Goal: Task Accomplishment & Management: Manage account settings

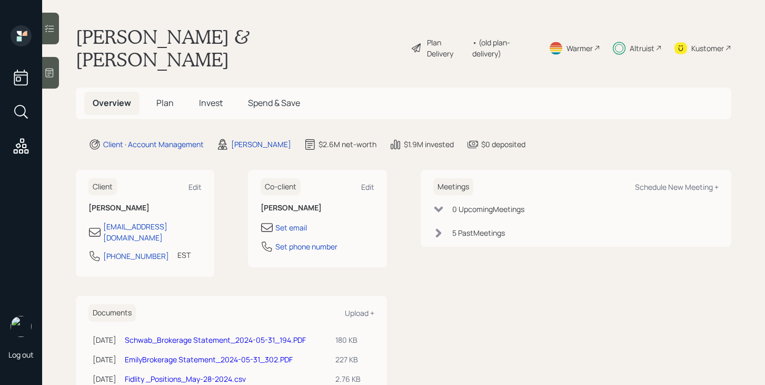
click at [210, 97] on span "Invest" at bounding box center [211, 103] width 24 height 12
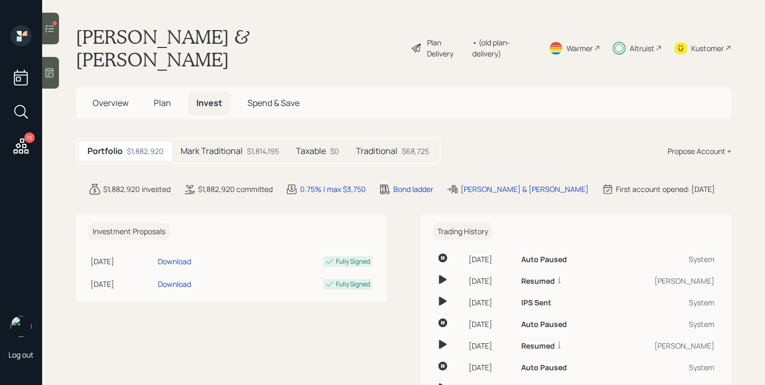
click at [230, 146] on h5 "Mark Traditional" at bounding box center [212, 151] width 62 height 10
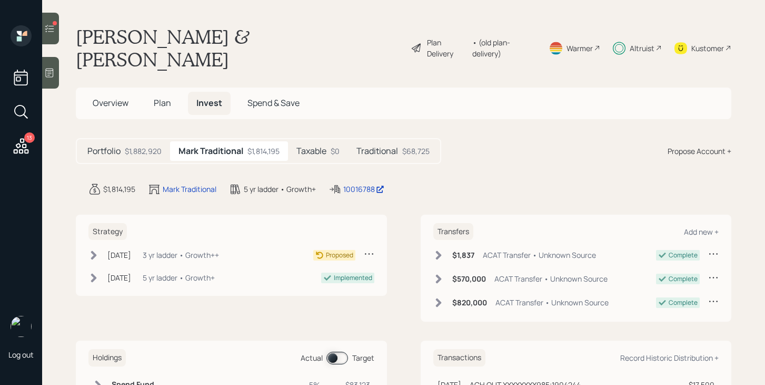
click at [326, 146] on h5 "Taxable" at bounding box center [312, 151] width 30 height 10
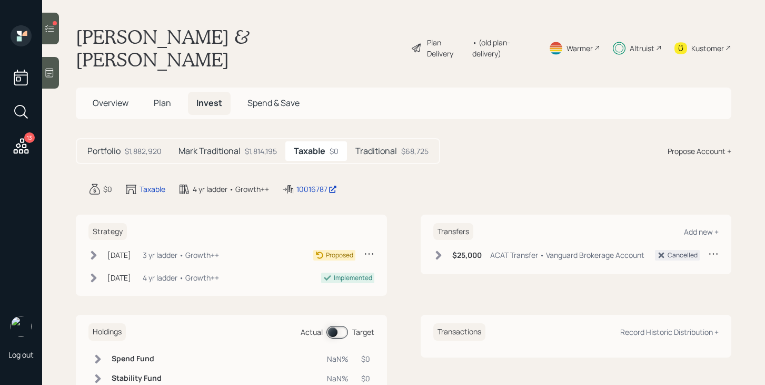
click at [391, 146] on h5 "Traditional" at bounding box center [377, 151] width 42 height 10
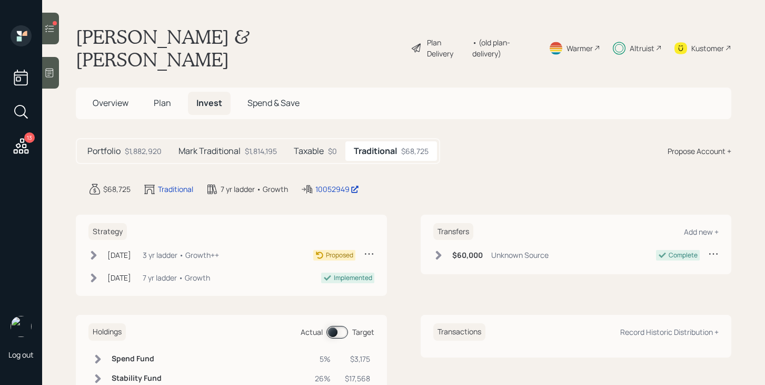
click at [230, 146] on h5 "Mark Traditional" at bounding box center [210, 151] width 62 height 10
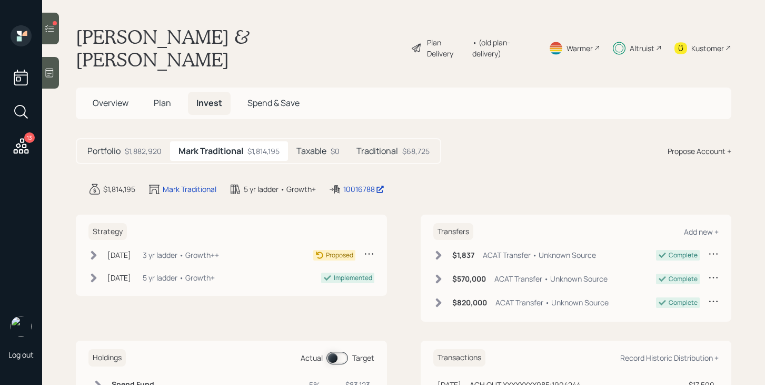
click at [371, 248] on icon at bounding box center [369, 253] width 11 height 11
click at [328, 279] on div "Cancel Strategy" at bounding box center [337, 284] width 76 height 10
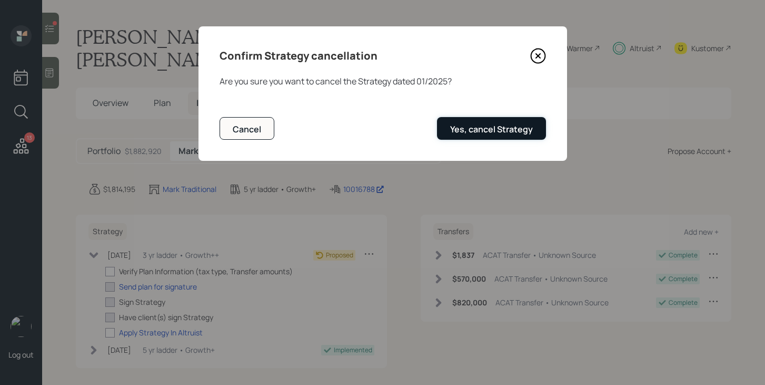
click at [505, 129] on div "Yes, cancel Strategy" at bounding box center [491, 129] width 83 height 12
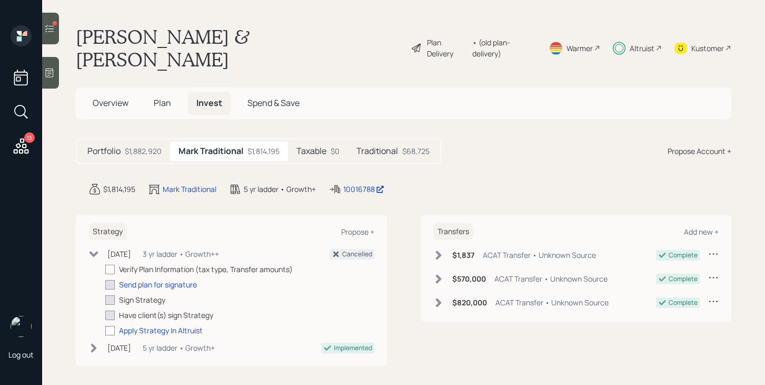
click at [313, 141] on div "Taxable $0" at bounding box center [318, 150] width 60 height 19
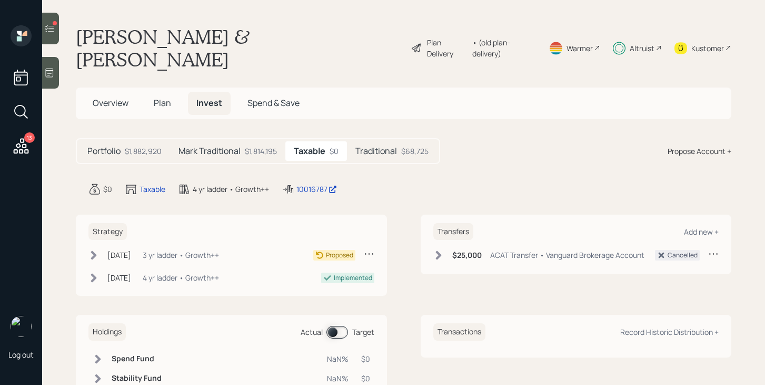
click at [372, 248] on icon at bounding box center [369, 253] width 11 height 11
click at [341, 279] on div "Cancel Strategy" at bounding box center [337, 284] width 76 height 10
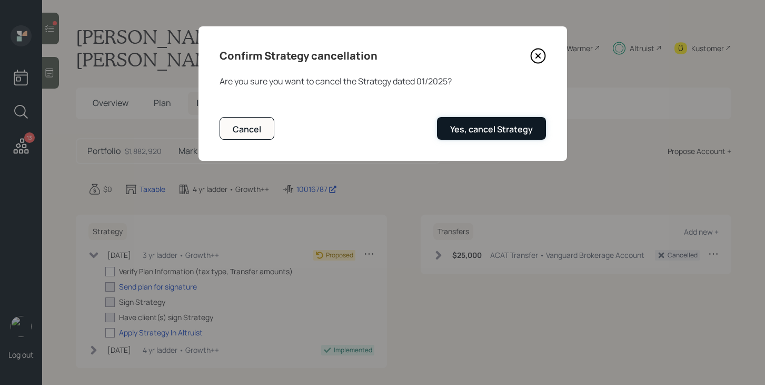
click at [477, 129] on div "Yes, cancel Strategy" at bounding box center [491, 129] width 83 height 12
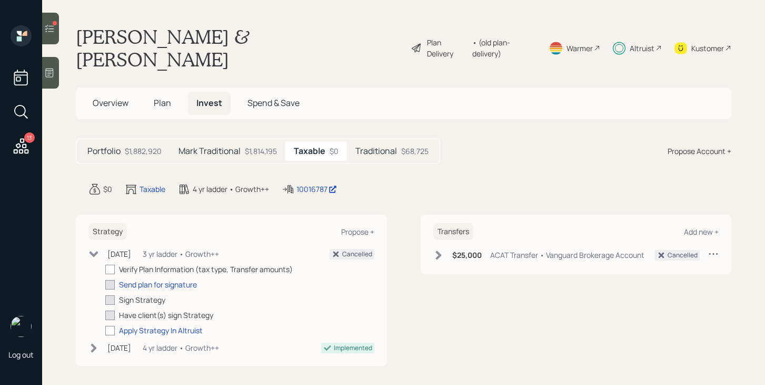
click at [360, 146] on h5 "Traditional" at bounding box center [377, 151] width 42 height 10
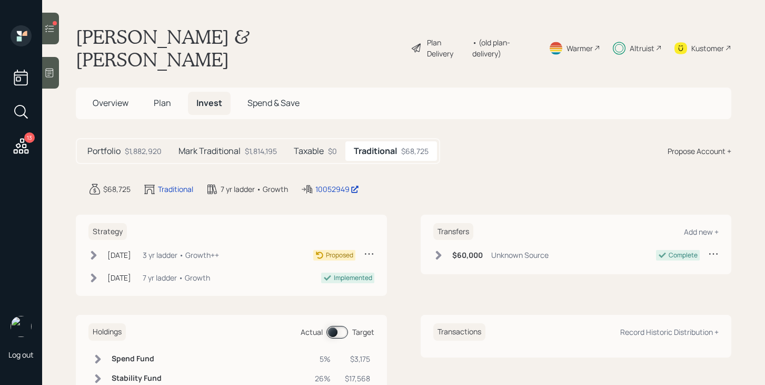
click at [366, 248] on icon at bounding box center [369, 253] width 11 height 11
click at [341, 279] on div "Cancel Strategy" at bounding box center [337, 284] width 76 height 10
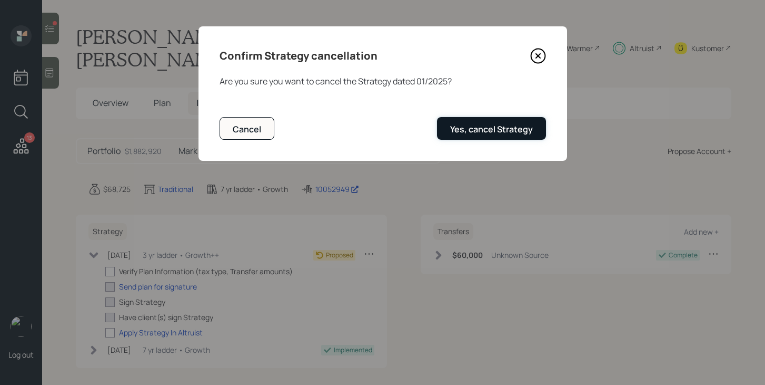
click at [484, 121] on button "Yes, cancel Strategy" at bounding box center [491, 128] width 109 height 23
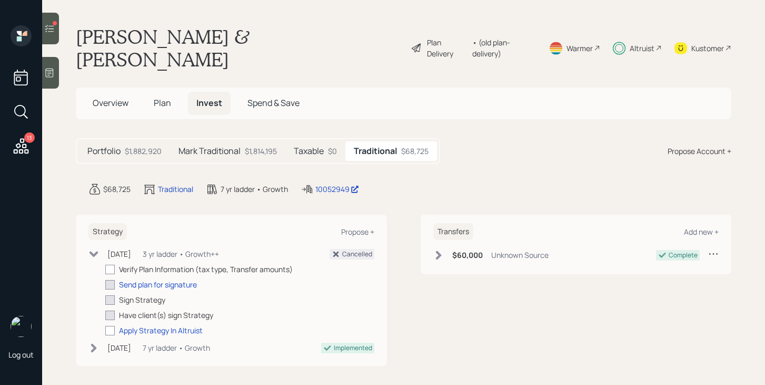
click at [28, 149] on icon at bounding box center [21, 145] width 19 height 19
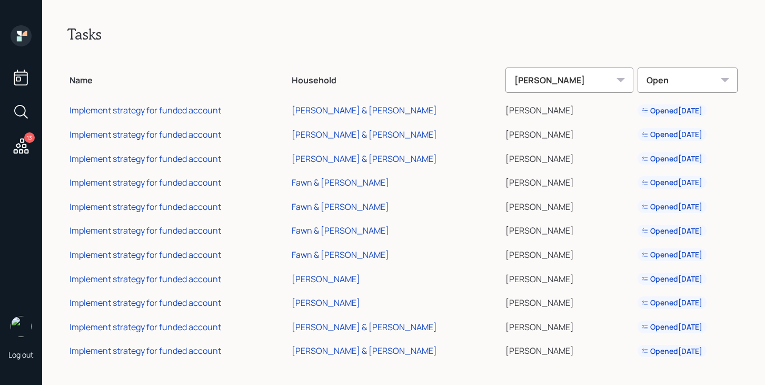
scroll to position [2, 0]
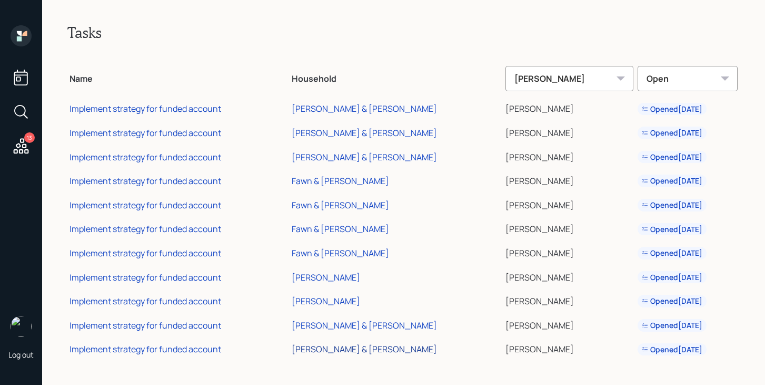
click at [349, 346] on div "[PERSON_NAME] & [PERSON_NAME]" at bounding box center [364, 349] width 145 height 12
